Goal: Book appointment/travel/reservation

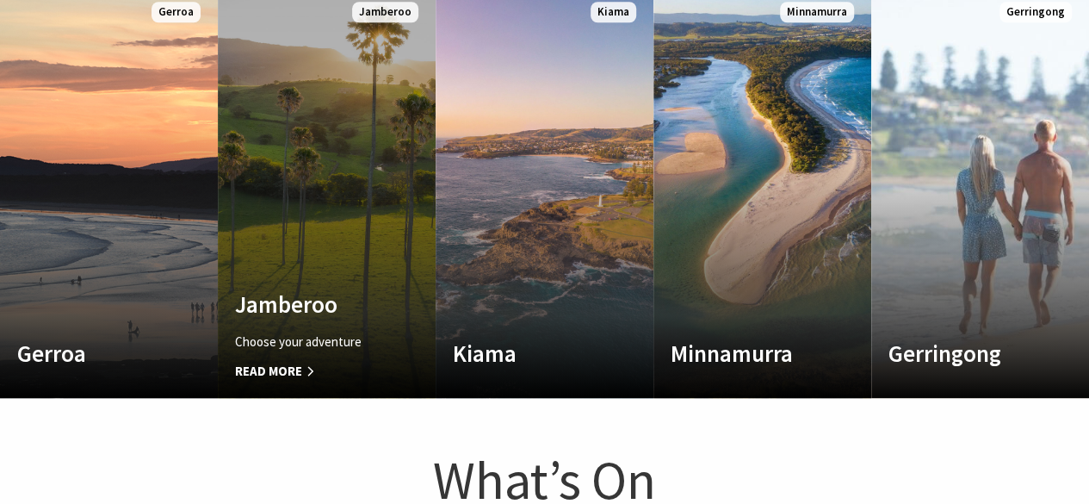
scroll to position [947, 0]
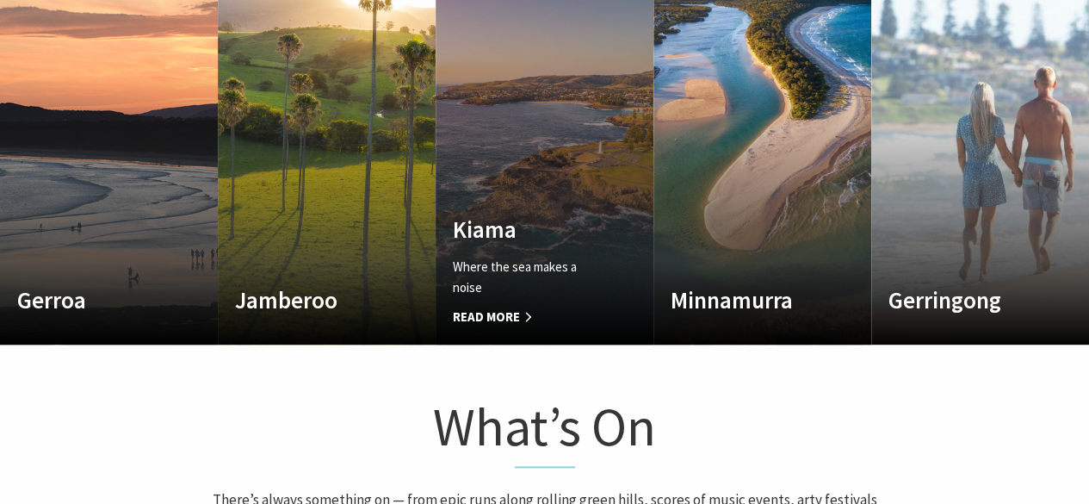
click at [505, 308] on span "Read More" at bounding box center [528, 316] width 151 height 21
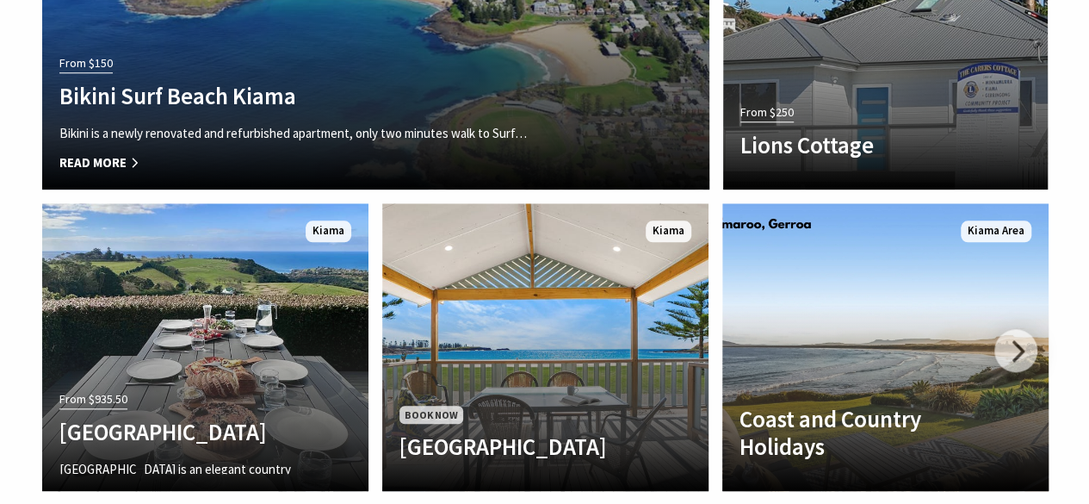
scroll to position [4046, 0]
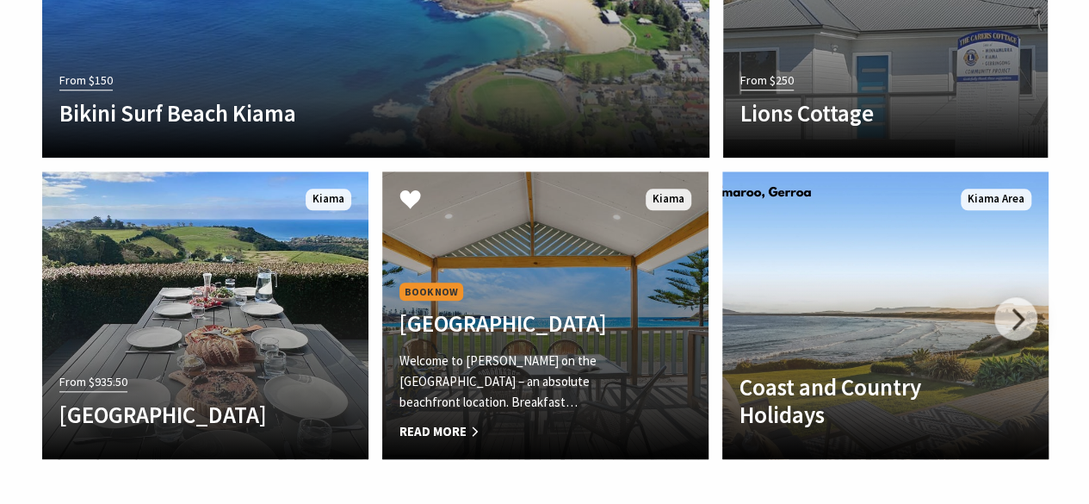
click at [460, 421] on span "Read More" at bounding box center [520, 431] width 243 height 21
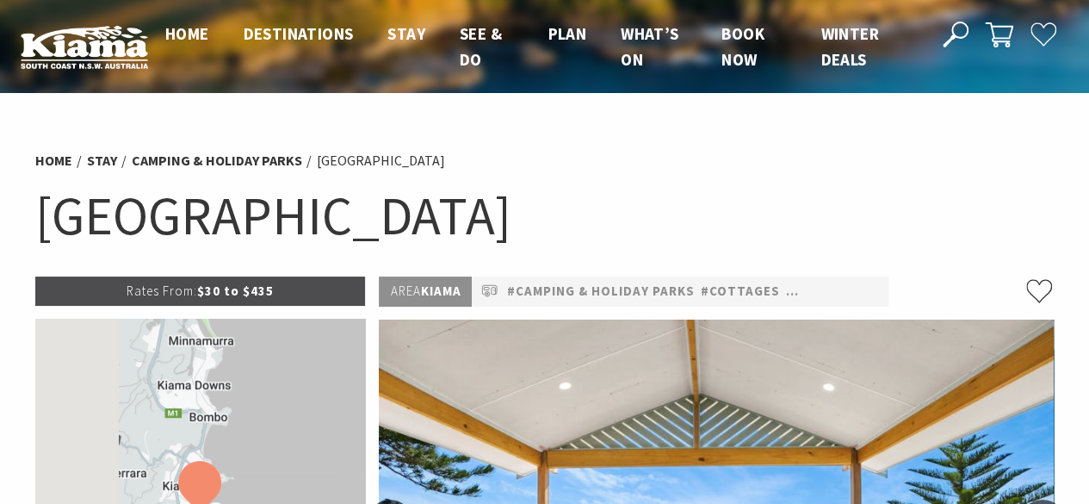
select select "3"
select select "2"
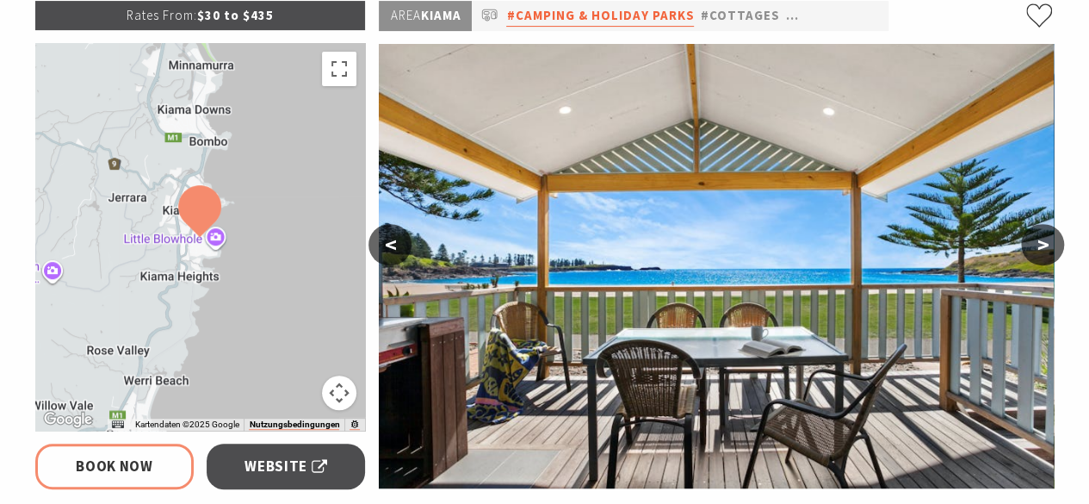
scroll to position [86, 0]
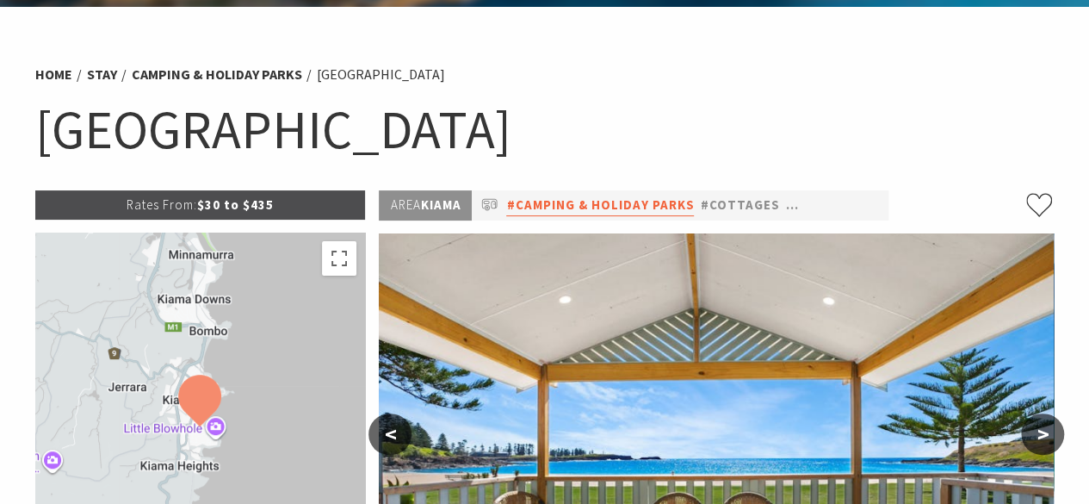
click at [591, 205] on link "#Camping & Holiday Parks" at bounding box center [600, 206] width 188 height 22
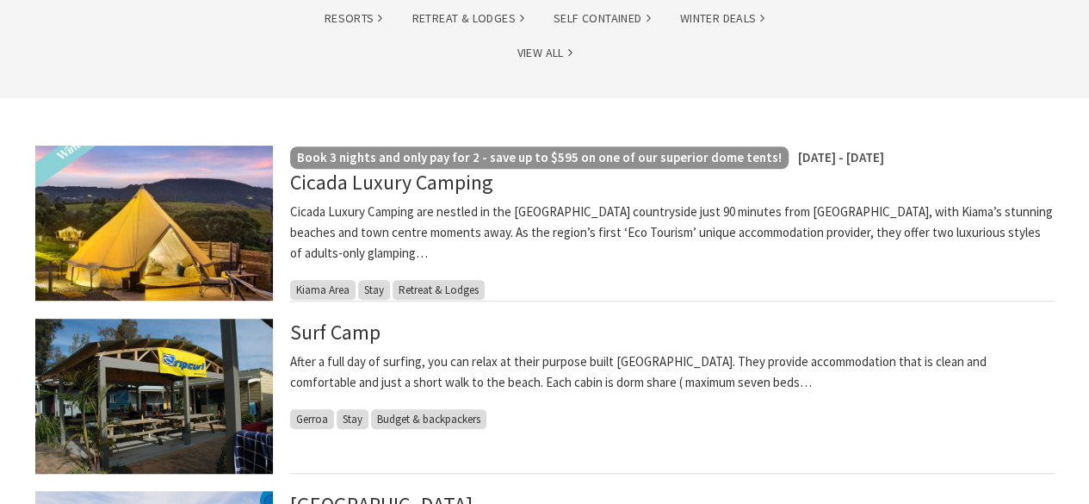
scroll to position [172, 0]
